Goal: Information Seeking & Learning: Find specific fact

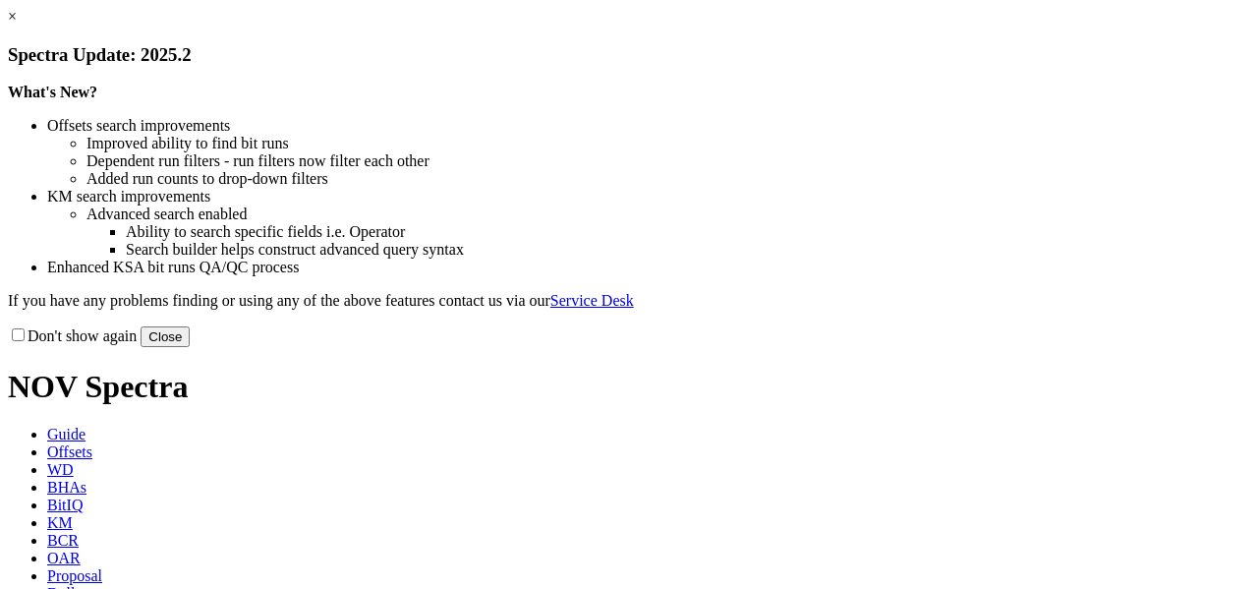
click at [190, 347] on button "Close" at bounding box center [165, 336] width 49 height 21
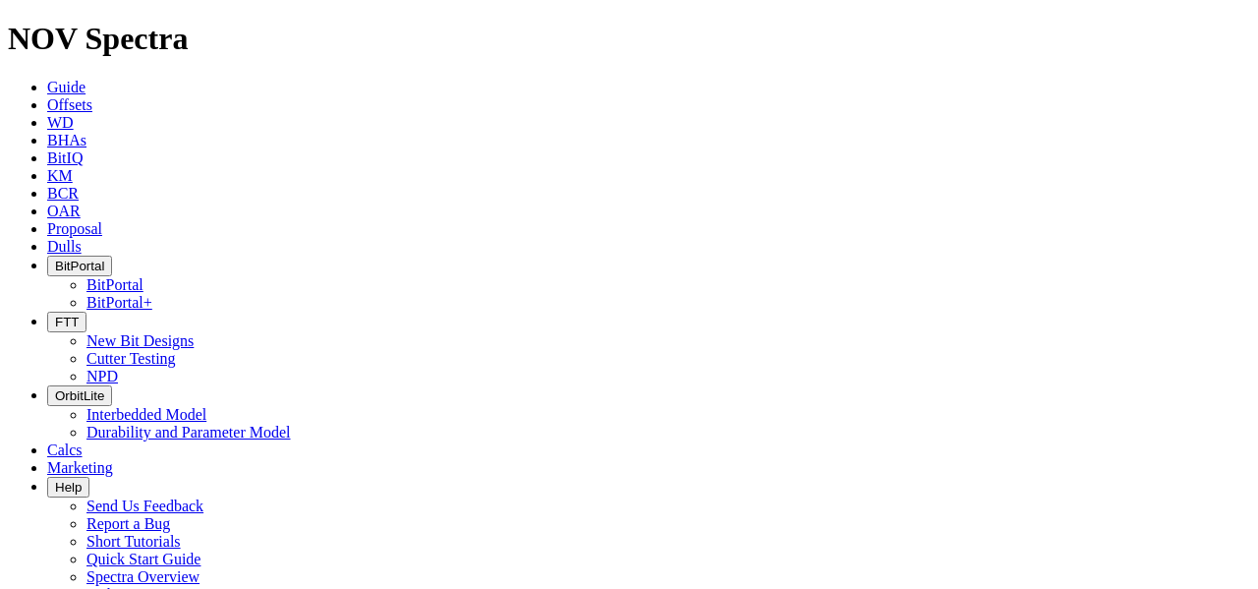
click at [104, 258] on span "BitPortal" at bounding box center [79, 265] width 49 height 15
click at [143, 276] on link "BitPortal" at bounding box center [114, 284] width 57 height 17
click at [104, 258] on span "BitPortal" at bounding box center [79, 265] width 49 height 15
click at [47, 96] on icon at bounding box center [47, 104] width 0 height 17
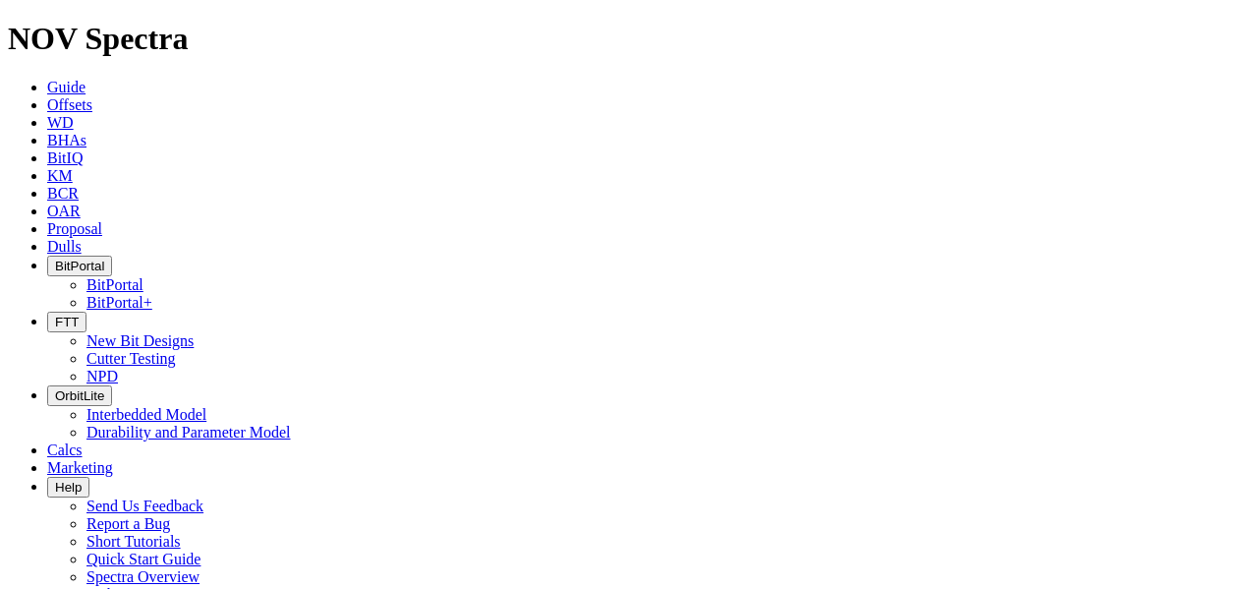
type input "A314410"
radio input "true"
radio input "false"
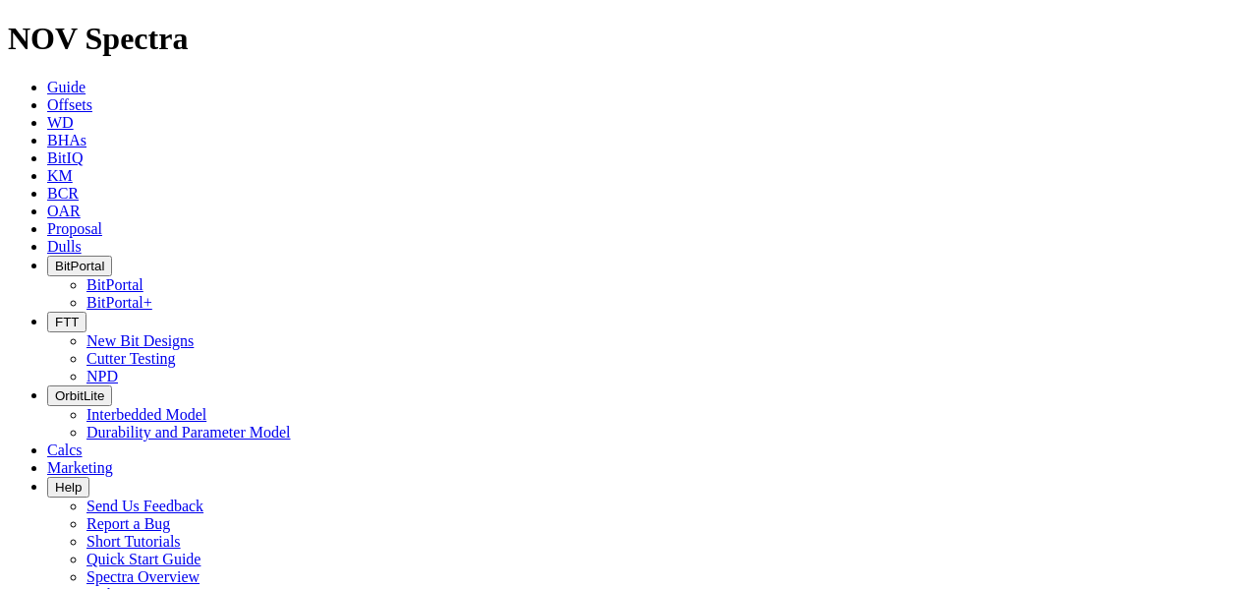
scroll to position [295, 0]
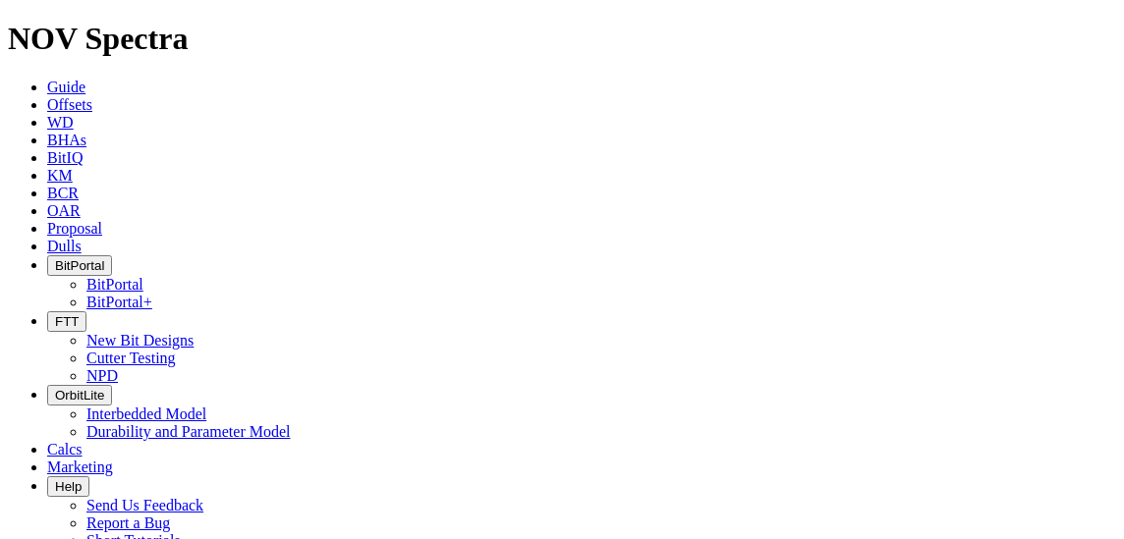
radio input "false"
radio input "true"
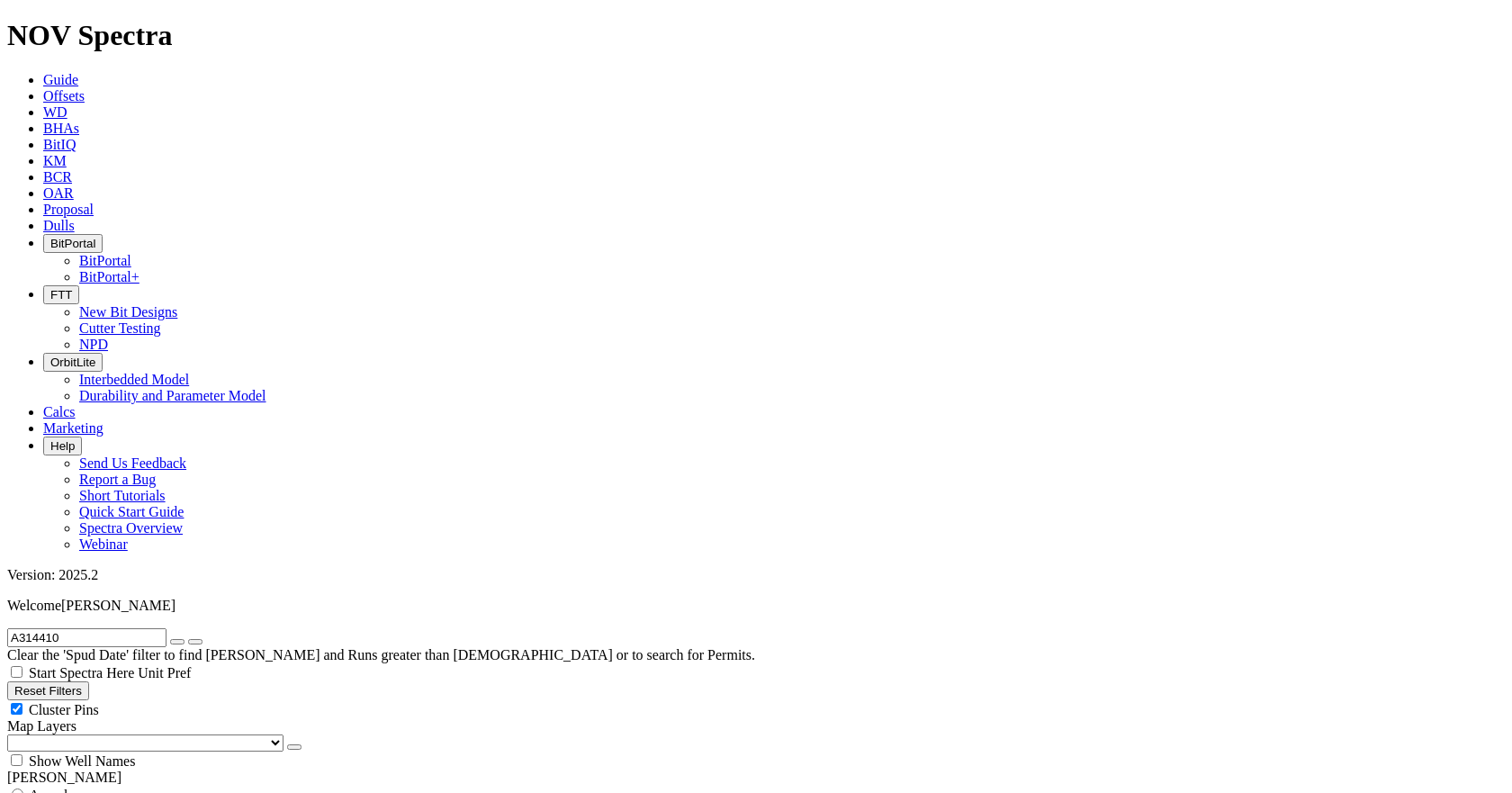
click at [37, 538] on div "Anywhere" at bounding box center [756, 795] width 1497 height 18
radio input "true"
radio input "false"
click at [106, 538] on input "A314410" at bounding box center [87, 637] width 159 height 19
type input "A314409"
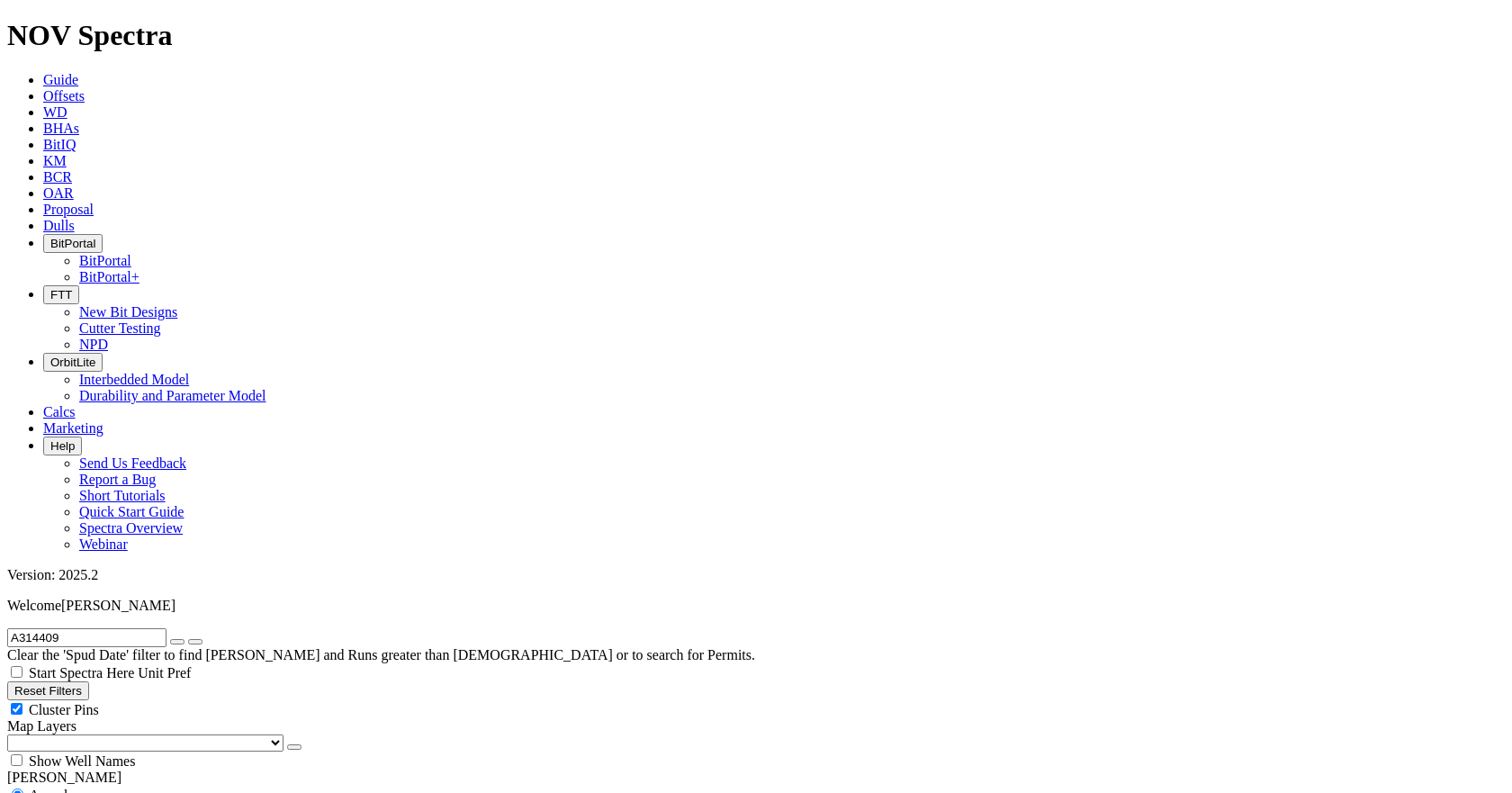
click at [188, 538] on button "submit" at bounding box center [195, 642] width 15 height 5
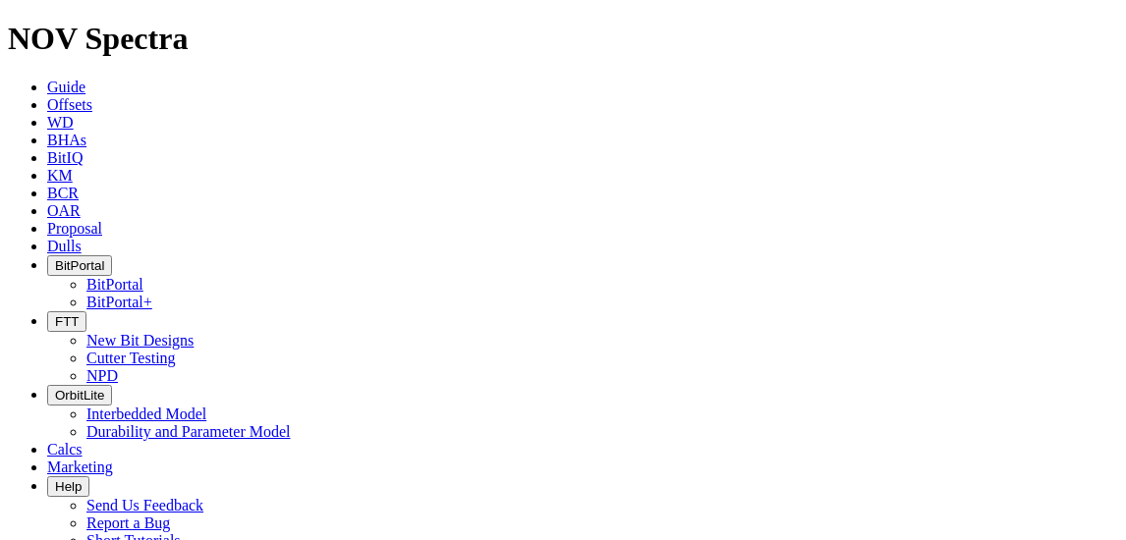
radio input "false"
radio input "true"
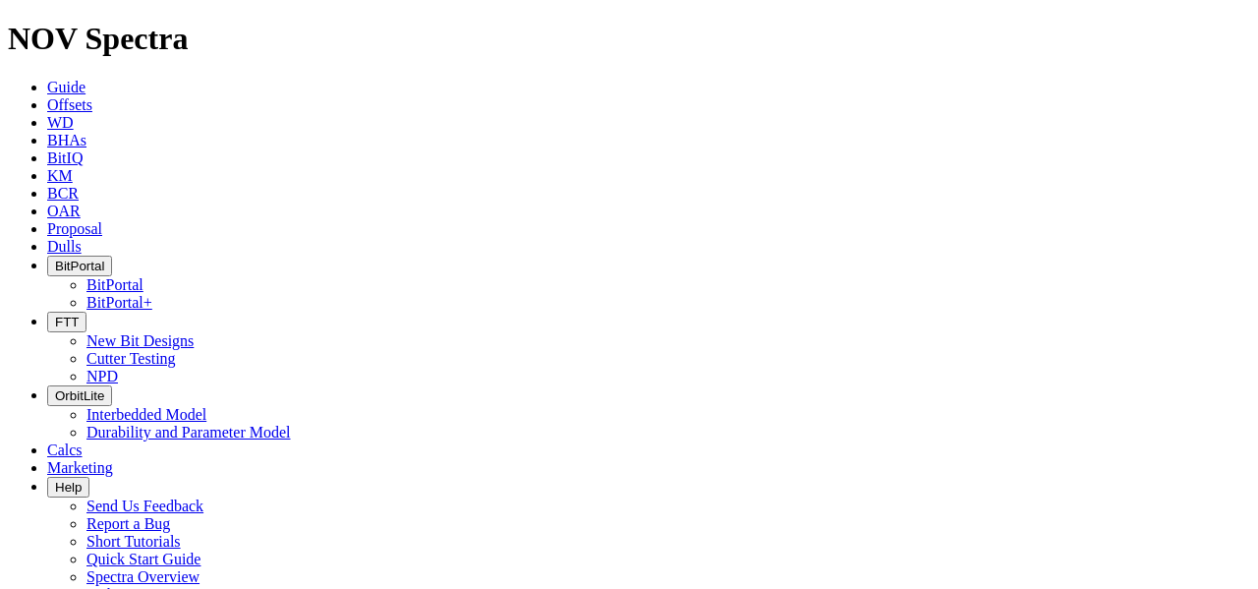
scroll to position [98, 0]
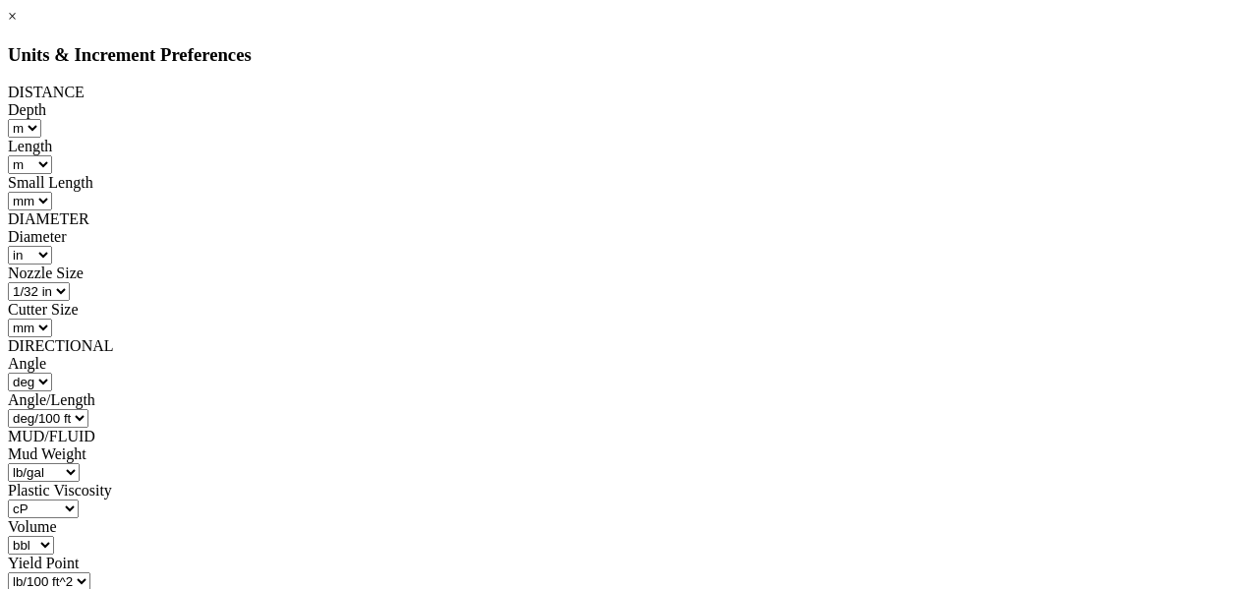
click at [41, 125] on select "ft m" at bounding box center [24, 128] width 33 height 19
select select "object:1180"
click at [41, 119] on select "ft m" at bounding box center [24, 128] width 33 height 19
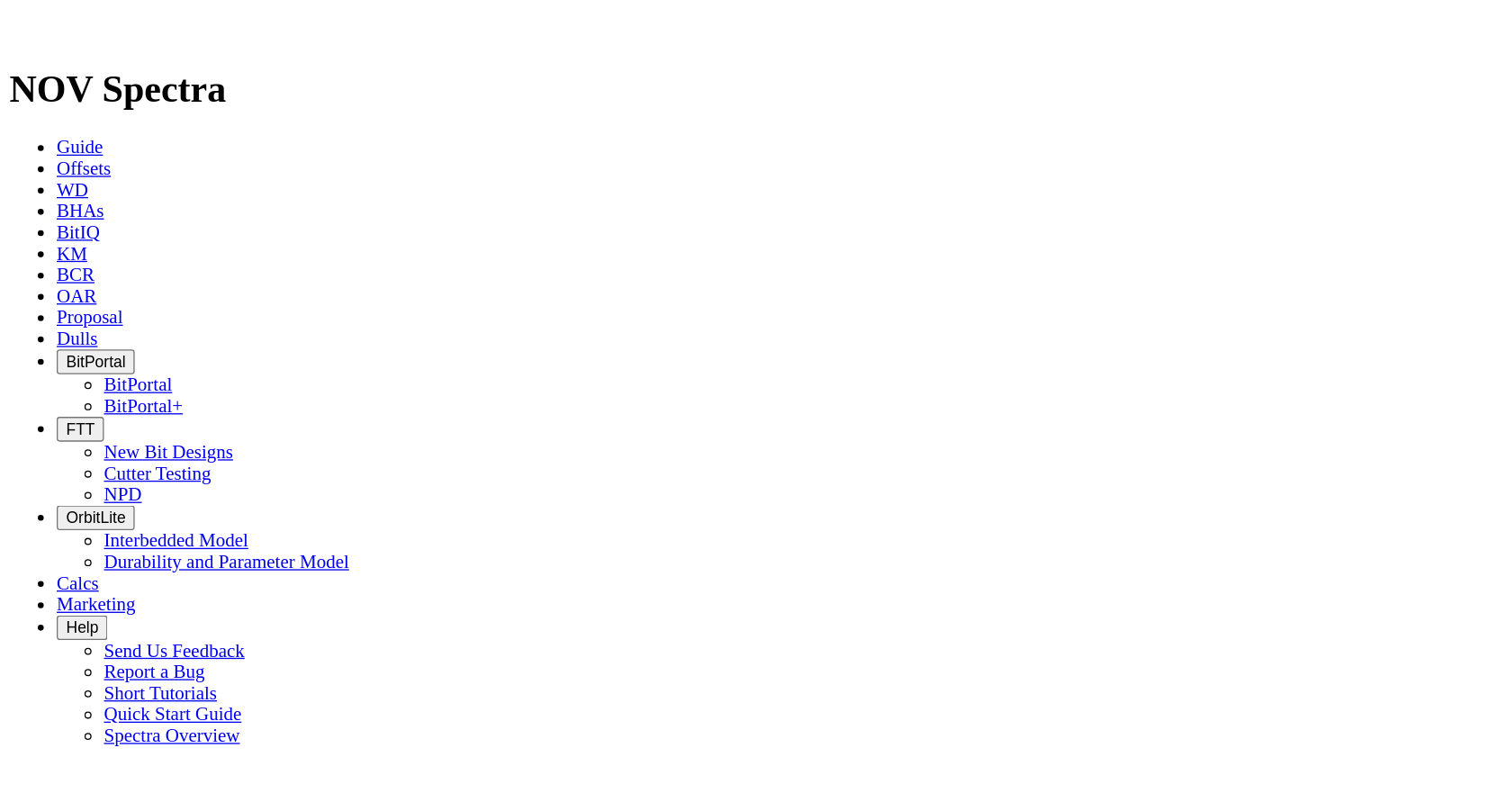
scroll to position [263, 0]
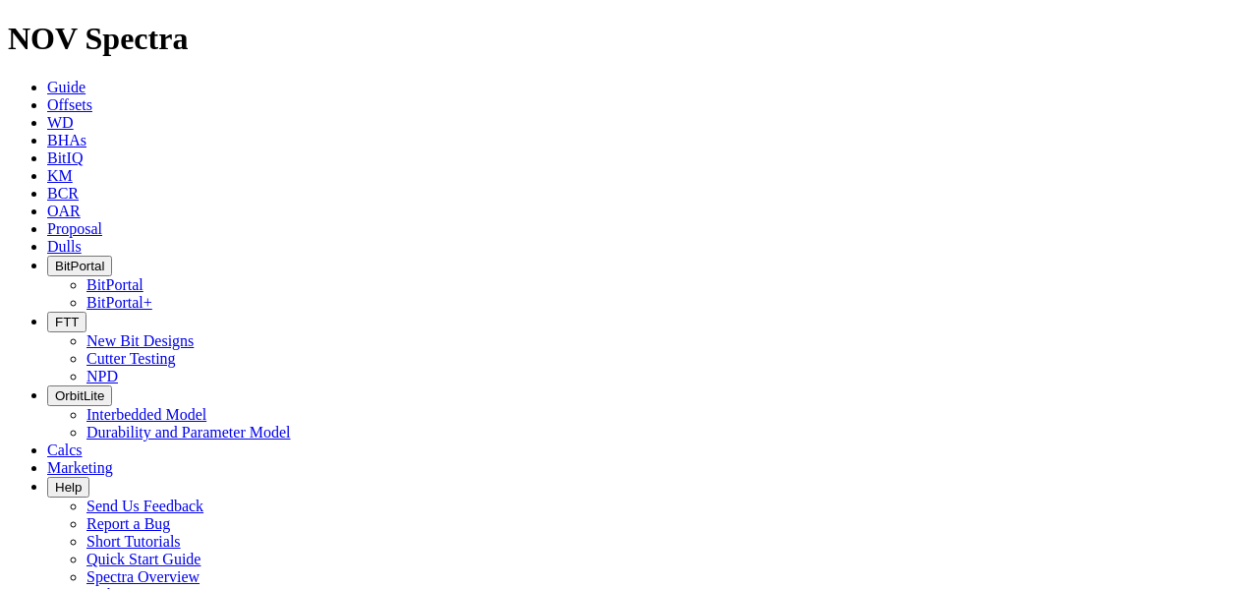
paste input "7501"
type input "A317501"
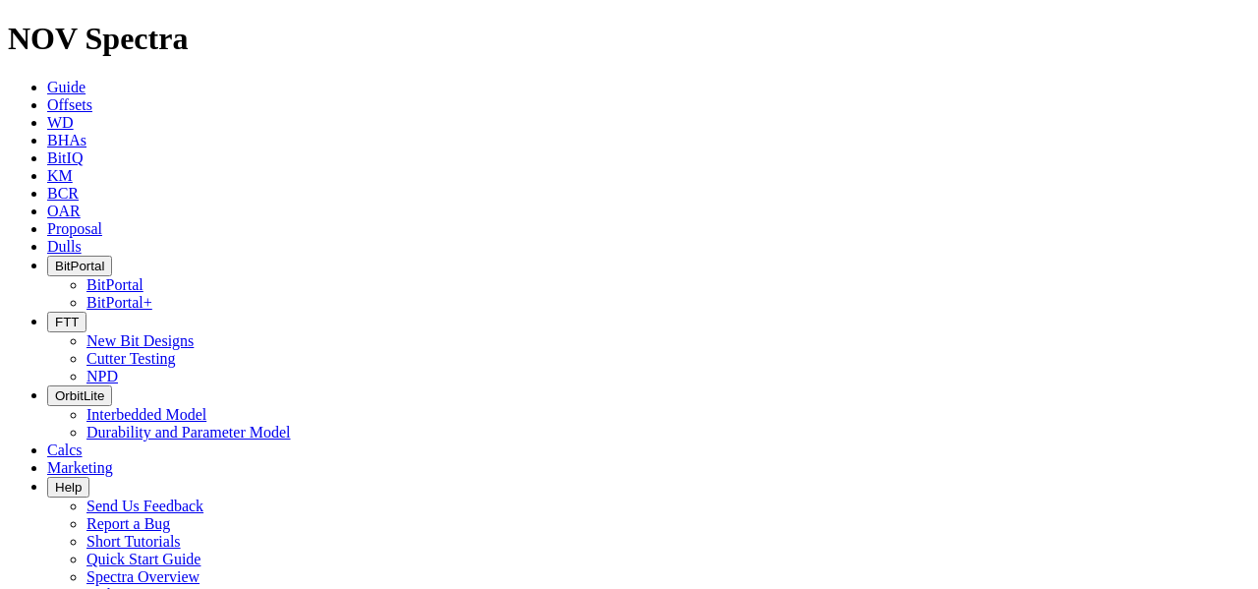
radio input "true"
radio input "false"
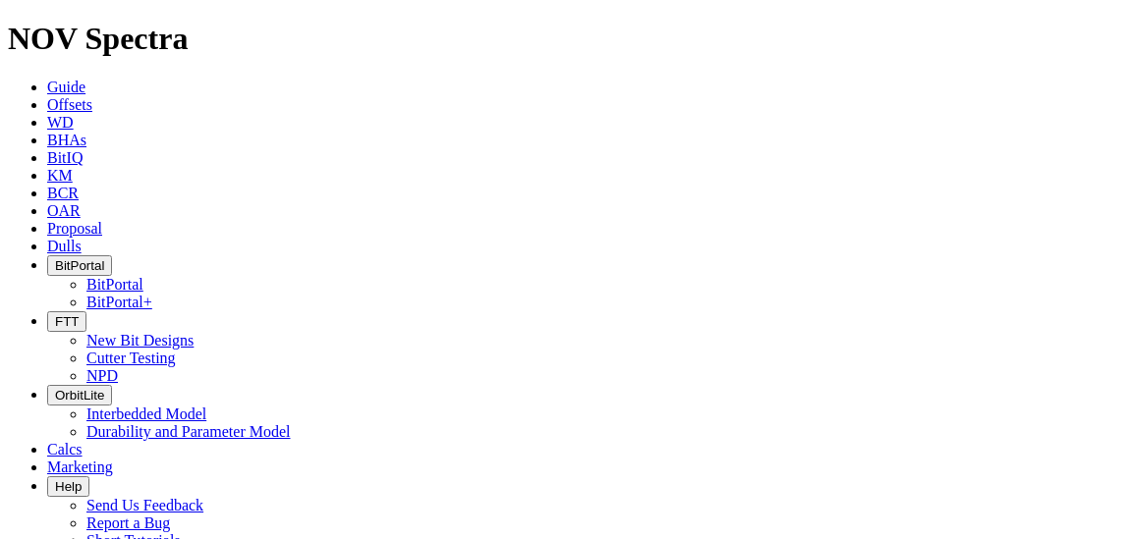
radio input "false"
radio input "true"
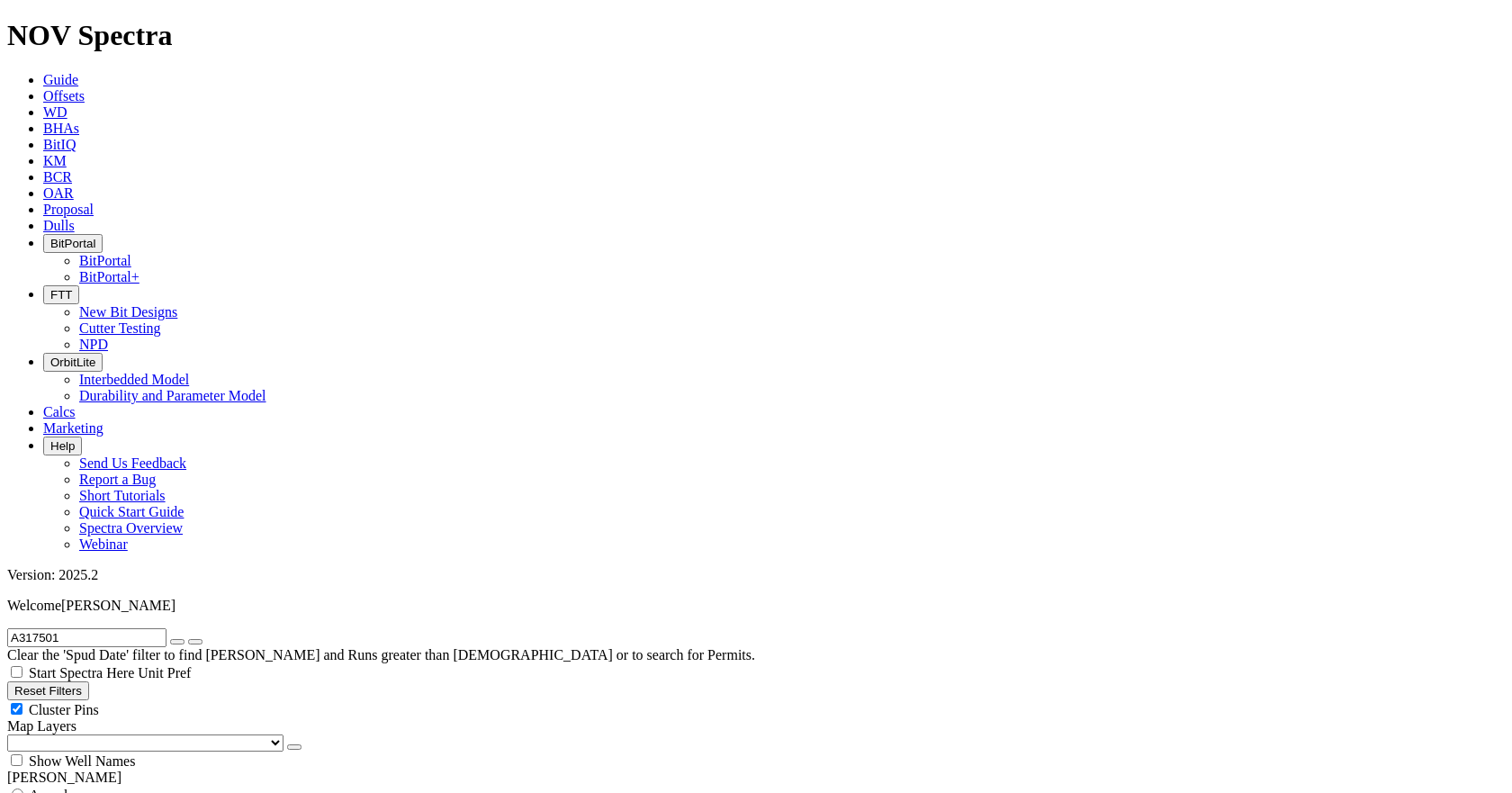
click at [125, 538] on input "A317501" at bounding box center [87, 637] width 159 height 19
click at [139, 538] on input "A317501" at bounding box center [87, 637] width 159 height 19
click at [95, 236] on span "BitPortal" at bounding box center [72, 243] width 45 height 14
click at [131, 253] on link "BitPortal" at bounding box center [104, 260] width 52 height 16
